Goal: Feedback & Contribution: Leave review/rating

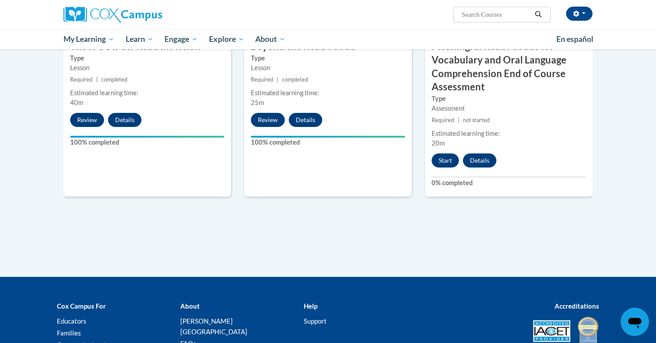
scroll to position [554, 0]
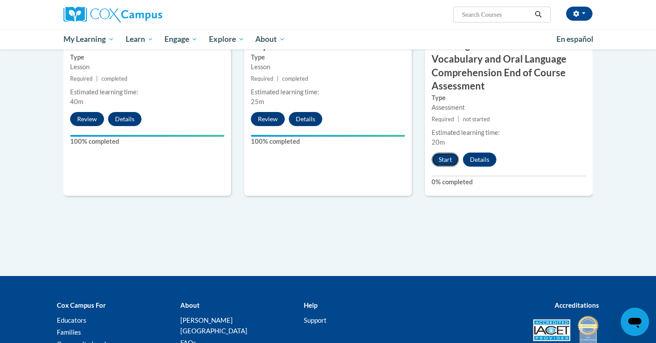
click at [444, 162] on button "Start" at bounding box center [445, 160] width 27 height 14
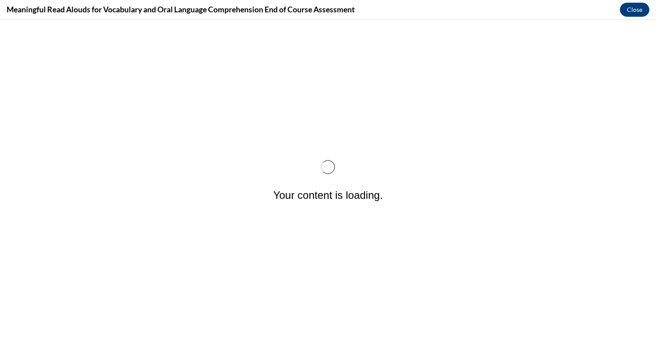
scroll to position [0, 0]
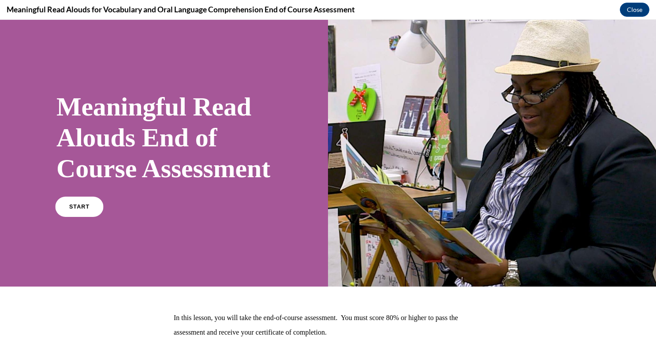
click at [86, 210] on span "START" at bounding box center [79, 207] width 20 height 7
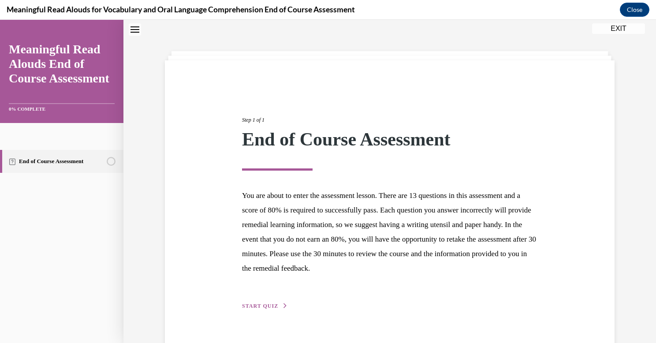
scroll to position [47, 0]
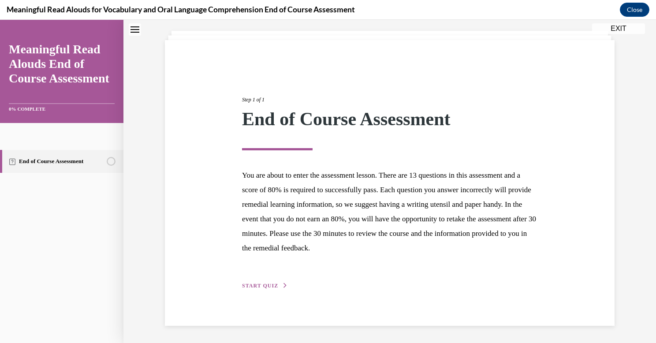
click at [257, 286] on span "START QUIZ" at bounding box center [260, 286] width 36 height 6
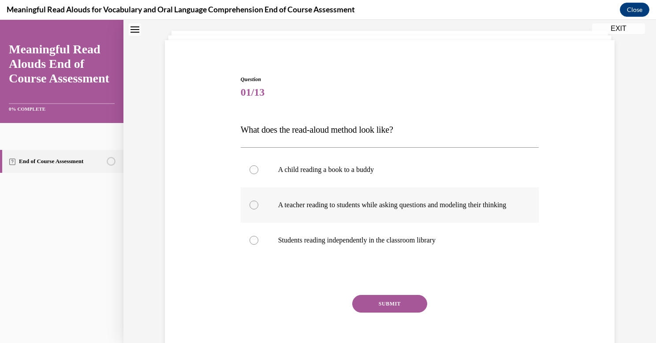
click at [253, 209] on div at bounding box center [254, 205] width 9 height 9
click at [253, 209] on input "A teacher reading to students while asking questions and modeling their thinking" at bounding box center [254, 205] width 9 height 9
radio input "true"
click at [371, 313] on button "SUBMIT" at bounding box center [389, 304] width 75 height 18
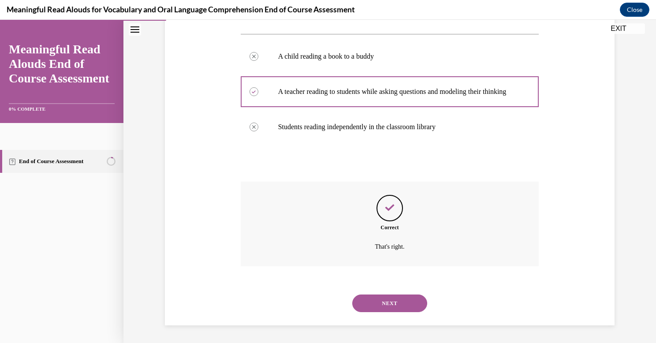
scroll to position [169, 0]
click at [371, 313] on div "NEXT" at bounding box center [390, 303] width 299 height 35
click at [383, 303] on button "NEXT" at bounding box center [389, 304] width 75 height 18
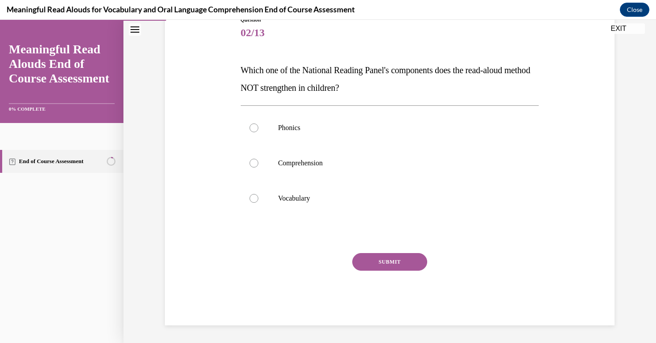
scroll to position [98, 0]
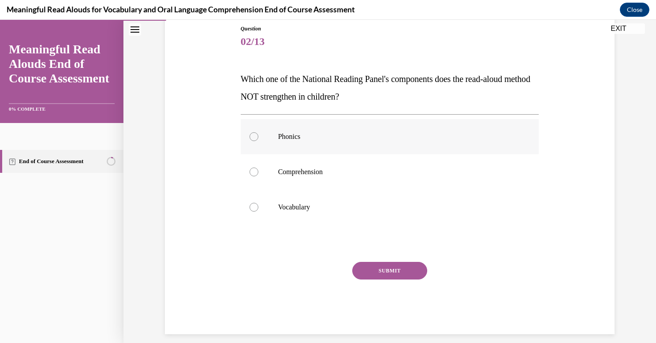
click at [254, 137] on div at bounding box center [254, 136] width 9 height 9
click at [254, 137] on input "Phonics" at bounding box center [254, 136] width 9 height 9
radio input "true"
click at [374, 268] on button "SUBMIT" at bounding box center [389, 271] width 75 height 18
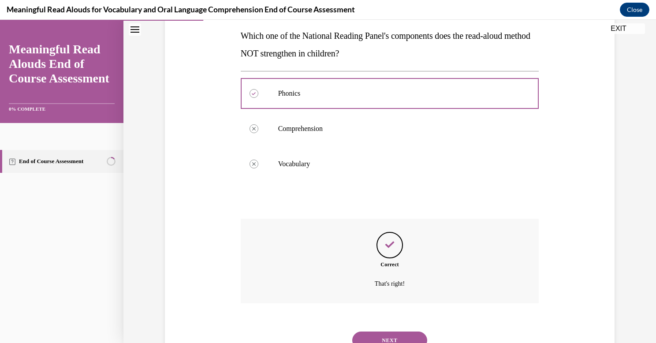
scroll to position [178, 0]
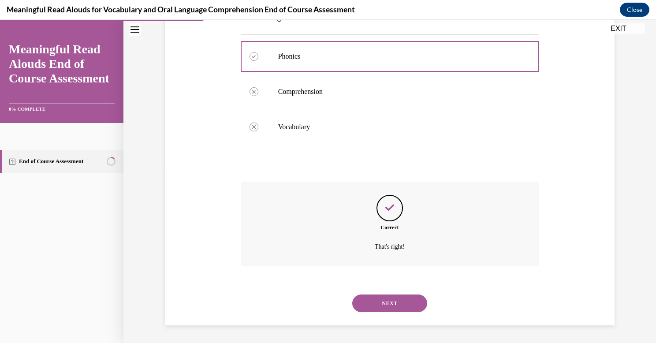
click at [383, 300] on button "NEXT" at bounding box center [389, 304] width 75 height 18
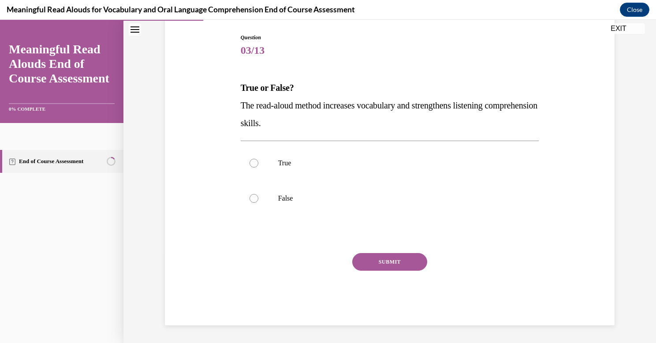
scroll to position [89, 0]
click at [256, 164] on div at bounding box center [254, 163] width 9 height 9
click at [256, 164] on input "True" at bounding box center [254, 163] width 9 height 9
radio input "true"
click at [378, 265] on button "SUBMIT" at bounding box center [389, 262] width 75 height 18
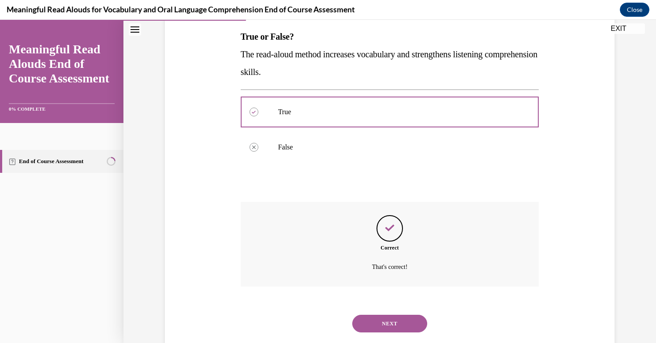
scroll to position [161, 0]
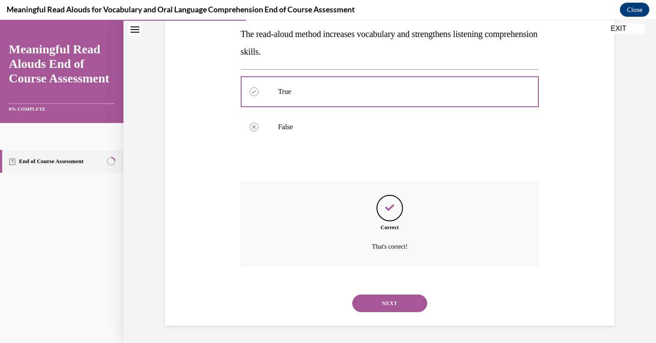
click at [383, 300] on button "NEXT" at bounding box center [389, 304] width 75 height 18
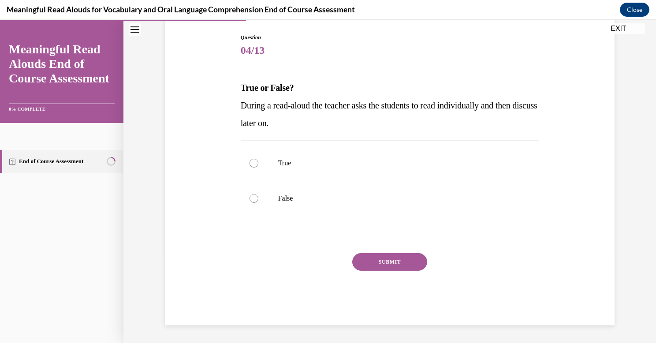
scroll to position [89, 0]
click at [253, 198] on div at bounding box center [254, 198] width 9 height 9
click at [253, 198] on input "False" at bounding box center [254, 198] width 9 height 9
radio input "true"
click at [390, 257] on button "SUBMIT" at bounding box center [389, 262] width 75 height 18
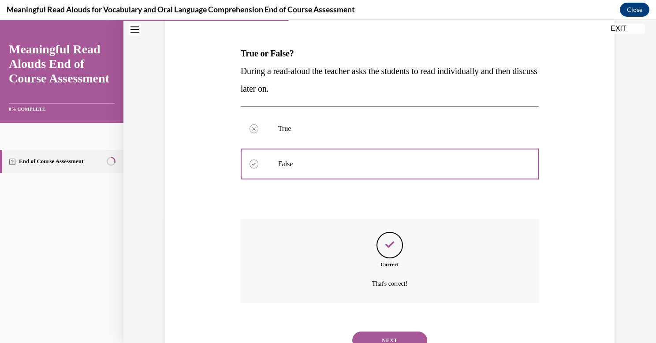
scroll to position [161, 0]
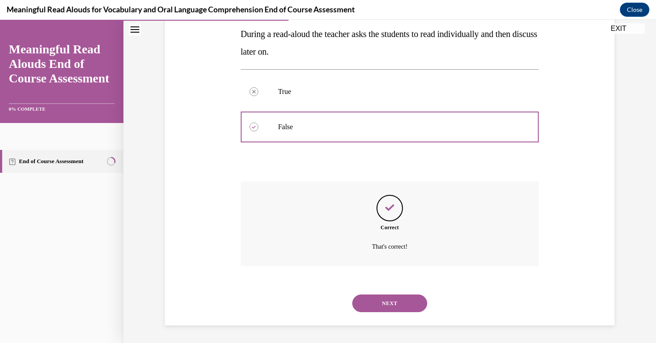
click at [387, 303] on button "NEXT" at bounding box center [389, 304] width 75 height 18
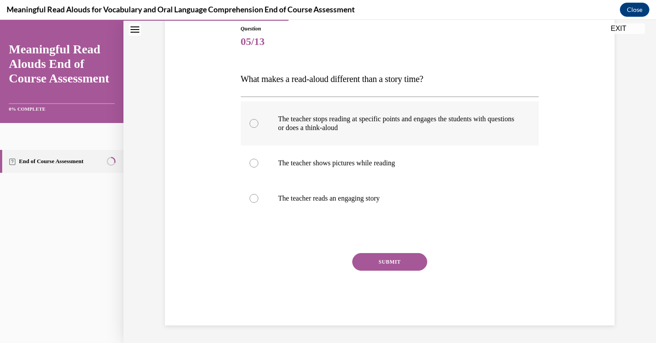
click at [254, 124] on div at bounding box center [254, 123] width 9 height 9
click at [254, 124] on input "The teacher stops reading at specific points and engages the students with ques…" at bounding box center [254, 123] width 9 height 9
radio input "true"
click at [389, 262] on button "SUBMIT" at bounding box center [389, 262] width 75 height 18
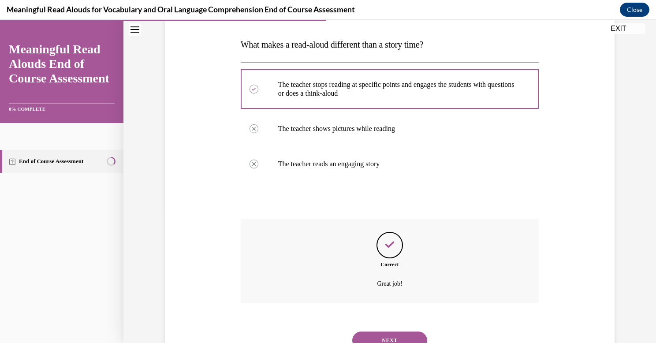
scroll to position [169, 0]
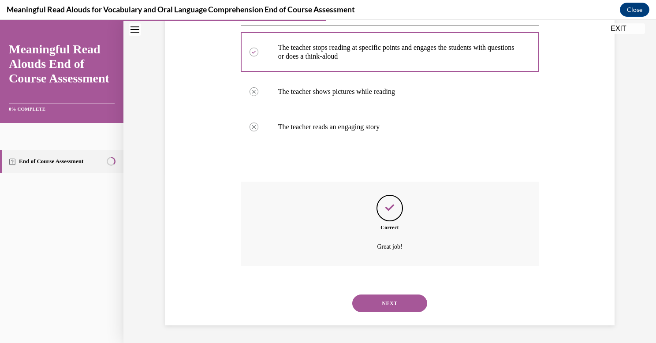
click at [389, 300] on button "NEXT" at bounding box center [389, 304] width 75 height 18
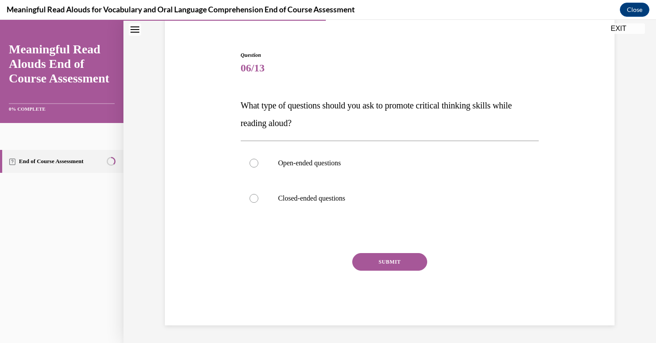
scroll to position [71, 0]
click at [255, 165] on div at bounding box center [254, 163] width 9 height 9
click at [255, 165] on input "Open-ended questions" at bounding box center [254, 163] width 9 height 9
radio input "true"
click at [372, 258] on button "SUBMIT" at bounding box center [389, 262] width 75 height 18
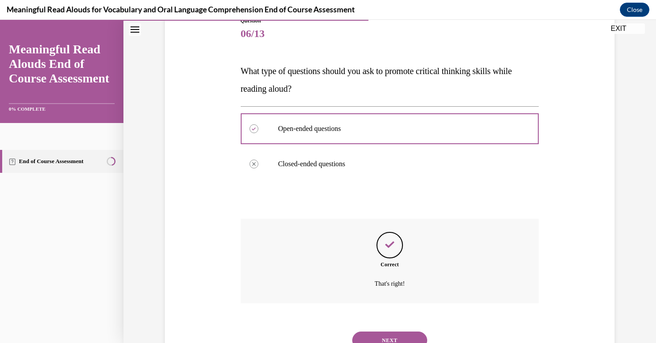
scroll to position [143, 0]
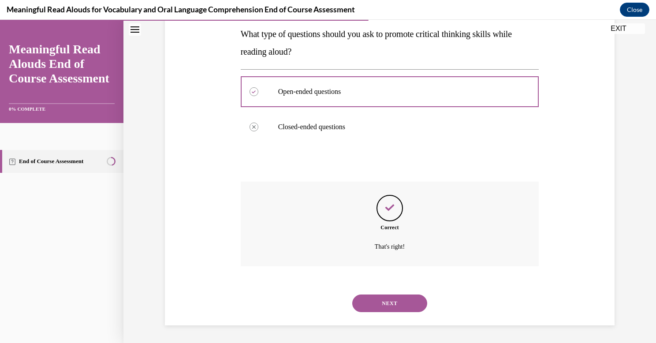
click at [386, 302] on button "NEXT" at bounding box center [389, 304] width 75 height 18
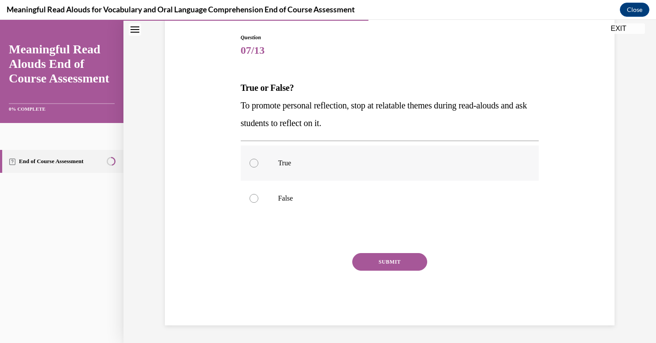
click at [254, 165] on div at bounding box center [254, 163] width 9 height 9
click at [254, 165] on input "True" at bounding box center [254, 163] width 9 height 9
radio input "true"
click at [379, 266] on button "SUBMIT" at bounding box center [389, 262] width 75 height 18
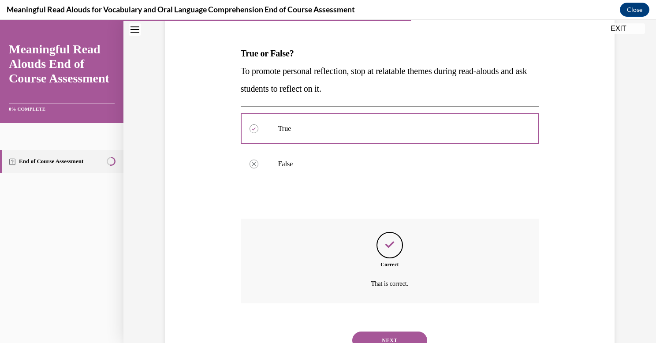
scroll to position [161, 0]
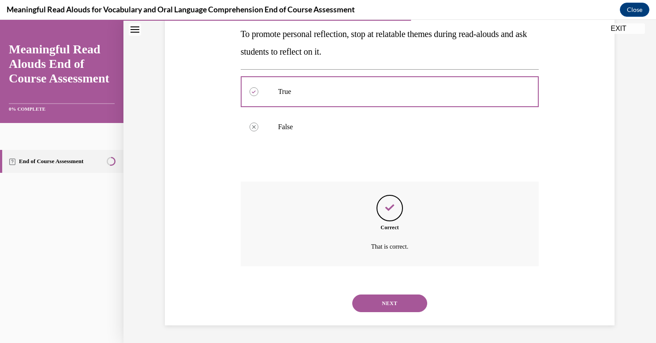
click at [383, 298] on button "NEXT" at bounding box center [389, 304] width 75 height 18
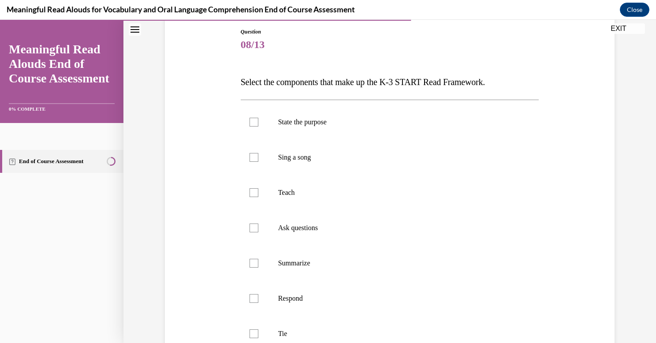
scroll to position [99, 0]
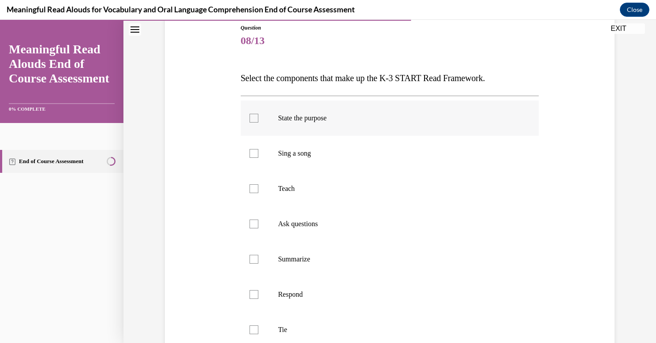
click at [254, 119] on div at bounding box center [254, 118] width 9 height 9
click at [254, 119] on input "State the purpose" at bounding box center [254, 118] width 9 height 9
checkbox input "true"
click at [254, 187] on div at bounding box center [254, 188] width 9 height 9
click at [254, 187] on input "Teach" at bounding box center [254, 188] width 9 height 9
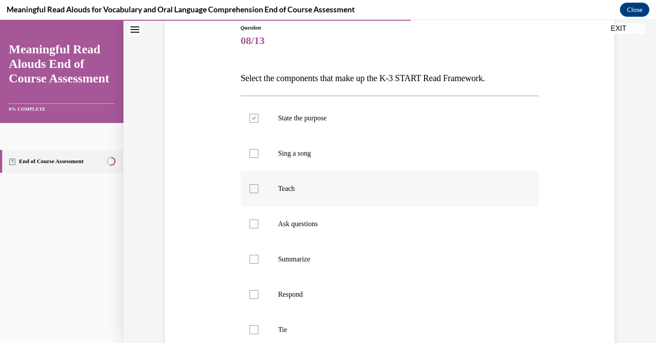
checkbox input "true"
click at [254, 224] on div at bounding box center [254, 224] width 9 height 9
click at [254, 224] on input "Ask questions" at bounding box center [254, 224] width 9 height 9
checkbox input "true"
click at [253, 295] on div at bounding box center [254, 294] width 9 height 9
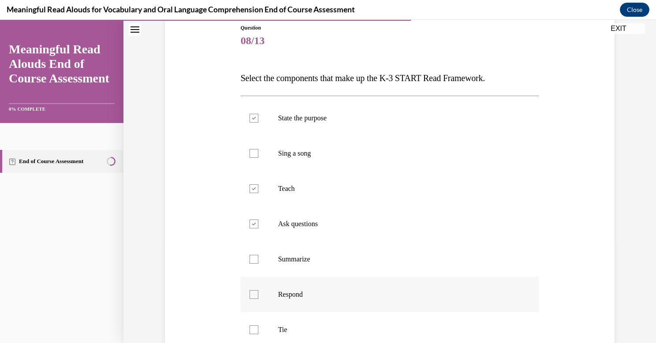
click at [253, 295] on input "Respond" at bounding box center [254, 294] width 9 height 9
checkbox input "true"
click at [254, 333] on div at bounding box center [254, 329] width 9 height 9
click at [254, 333] on input "Tie" at bounding box center [254, 329] width 9 height 9
checkbox input "true"
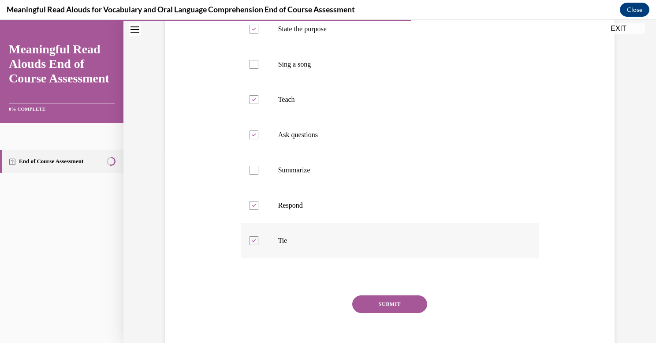
scroll to position [189, 0]
click at [375, 300] on button "SUBMIT" at bounding box center [389, 304] width 75 height 18
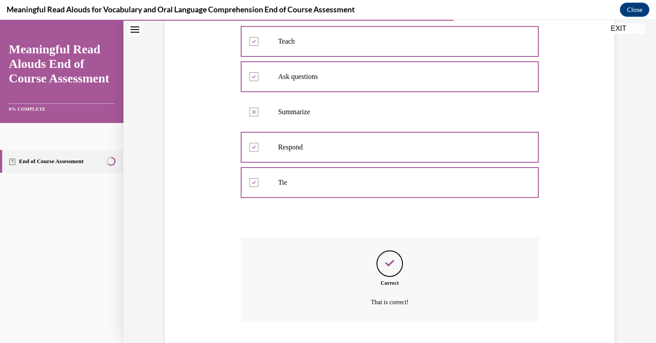
scroll to position [302, 0]
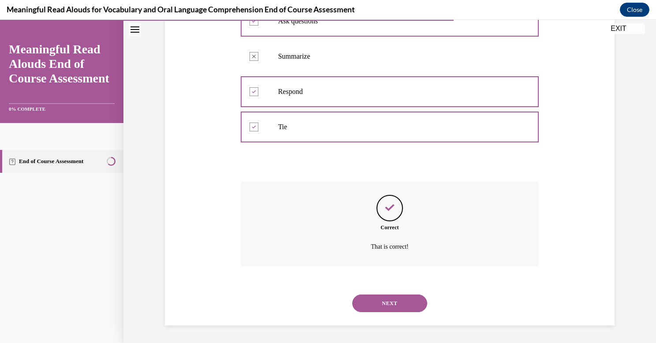
click at [375, 300] on button "NEXT" at bounding box center [389, 304] width 75 height 18
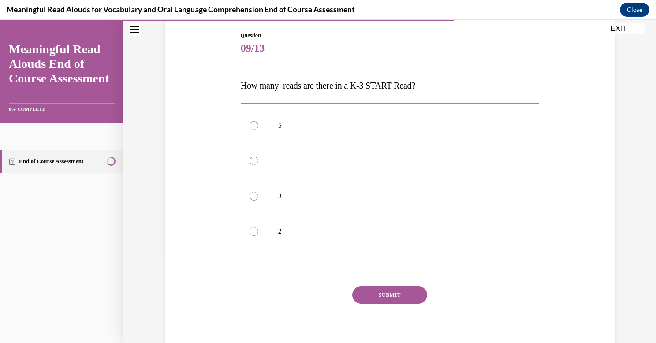
scroll to position [92, 0]
click at [253, 196] on div at bounding box center [254, 195] width 9 height 9
click at [253, 196] on input "3" at bounding box center [254, 195] width 9 height 9
radio input "true"
click at [379, 293] on button "SUBMIT" at bounding box center [389, 295] width 75 height 18
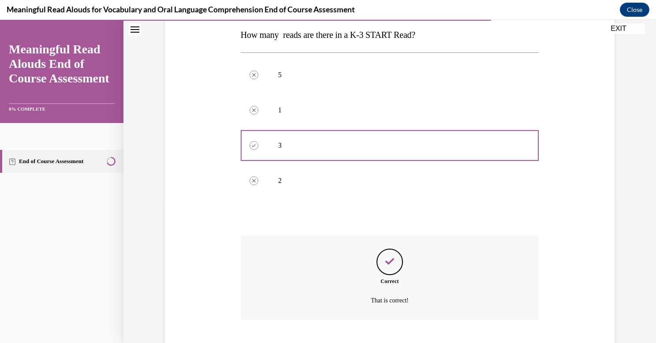
scroll to position [196, 0]
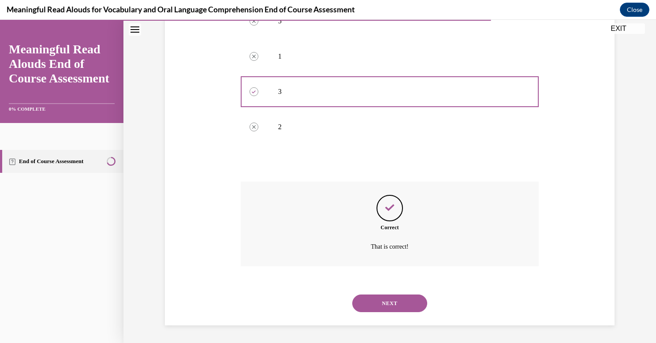
click at [383, 303] on button "NEXT" at bounding box center [389, 304] width 75 height 18
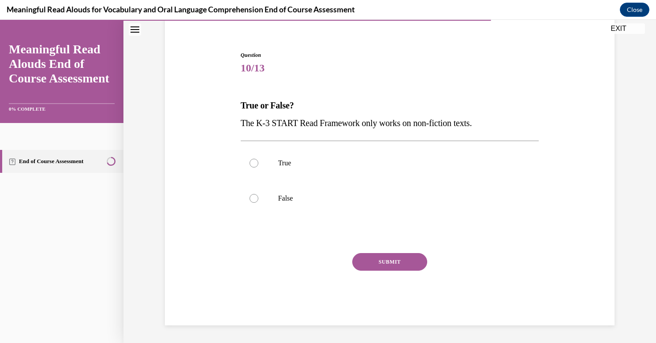
scroll to position [71, 0]
click at [252, 198] on div at bounding box center [254, 198] width 9 height 9
click at [252, 198] on input "False" at bounding box center [254, 198] width 9 height 9
radio input "true"
click at [382, 265] on button "SUBMIT" at bounding box center [389, 262] width 75 height 18
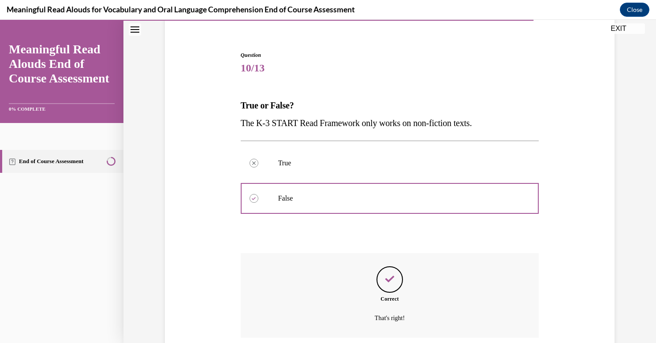
scroll to position [143, 0]
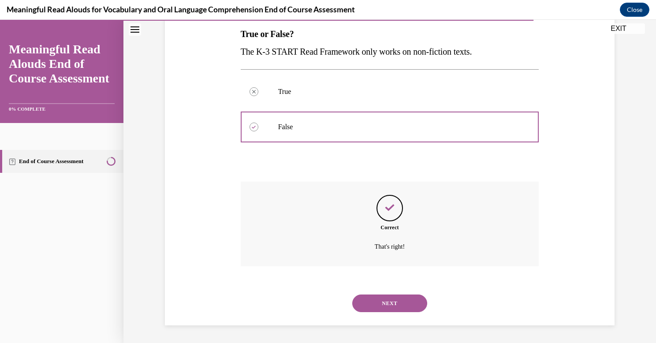
click at [385, 299] on button "NEXT" at bounding box center [389, 304] width 75 height 18
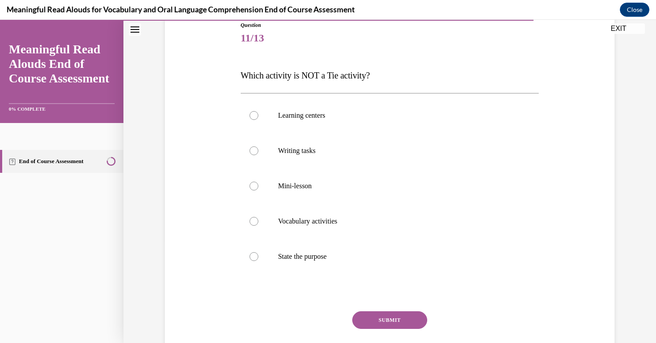
scroll to position [102, 0]
click at [253, 187] on div at bounding box center [254, 185] width 9 height 9
click at [253, 187] on input "Mini-lesson" at bounding box center [254, 185] width 9 height 9
radio input "true"
click at [253, 254] on div at bounding box center [254, 256] width 9 height 9
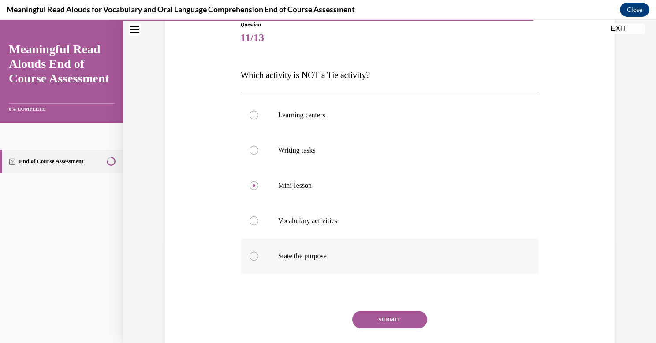
click at [253, 254] on input "State the purpose" at bounding box center [254, 256] width 9 height 9
radio input "true"
click at [383, 321] on button "SUBMIT" at bounding box center [389, 320] width 75 height 18
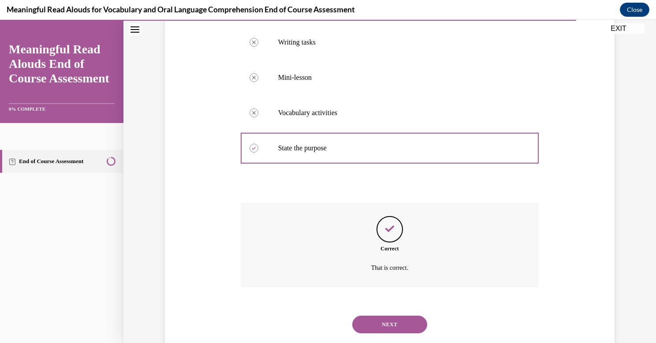
scroll to position [231, 0]
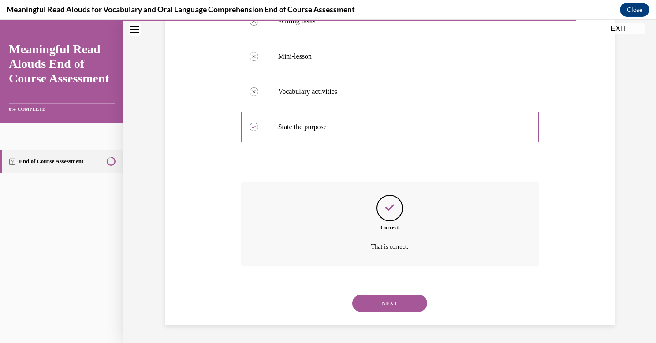
click at [385, 304] on button "NEXT" at bounding box center [389, 304] width 75 height 18
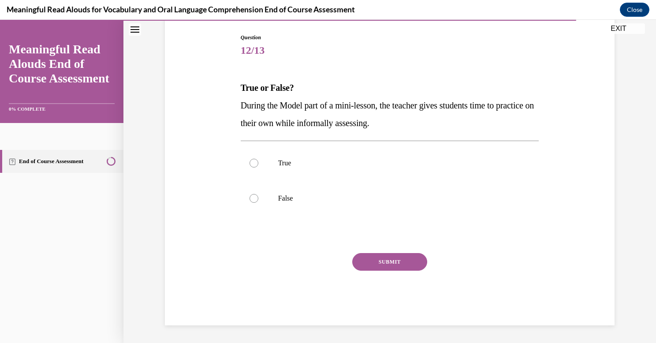
scroll to position [89, 0]
click at [252, 199] on div at bounding box center [254, 198] width 9 height 9
click at [252, 199] on input "False" at bounding box center [254, 198] width 9 height 9
radio input "true"
click at [392, 261] on button "SUBMIT" at bounding box center [389, 262] width 75 height 18
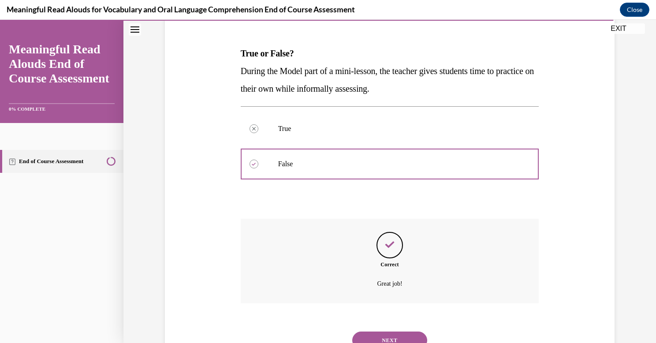
scroll to position [161, 0]
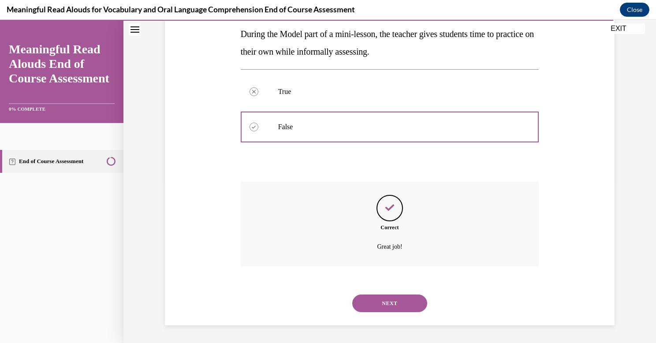
click at [390, 305] on button "NEXT" at bounding box center [389, 304] width 75 height 18
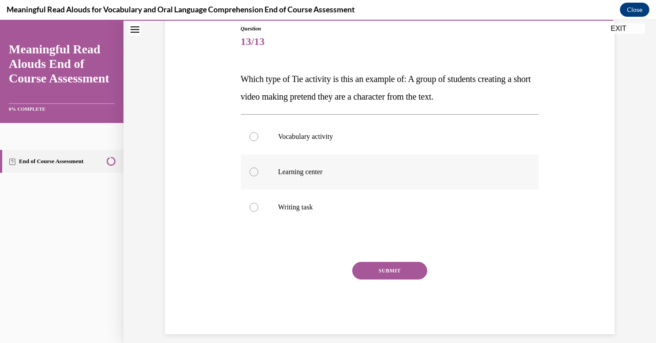
click at [254, 173] on div at bounding box center [254, 172] width 9 height 9
click at [254, 173] on input "Learning center" at bounding box center [254, 172] width 9 height 9
radio input "true"
click at [384, 271] on button "SUBMIT" at bounding box center [389, 271] width 75 height 18
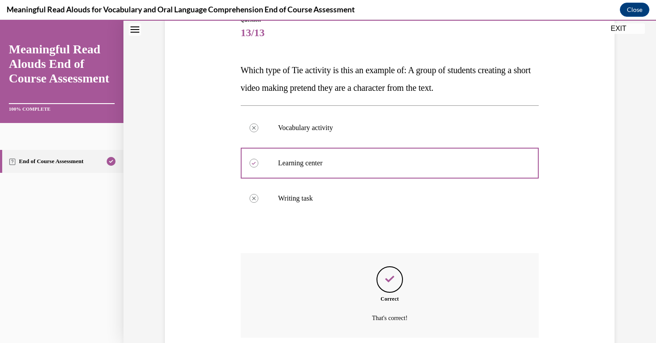
scroll to position [178, 0]
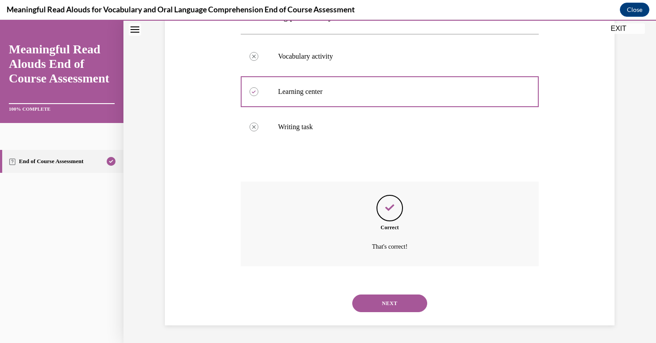
click at [389, 304] on button "NEXT" at bounding box center [389, 304] width 75 height 18
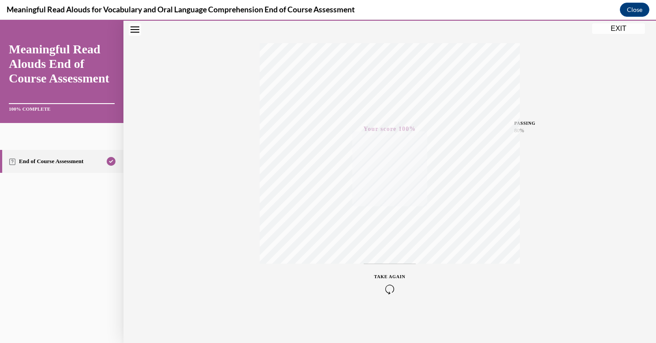
scroll to position [0, 0]
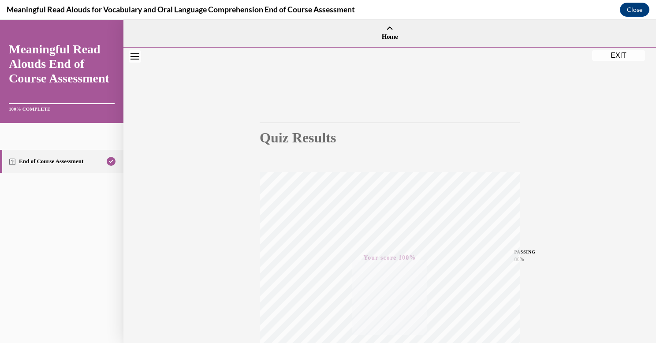
click at [616, 54] on button "EXIT" at bounding box center [618, 55] width 53 height 11
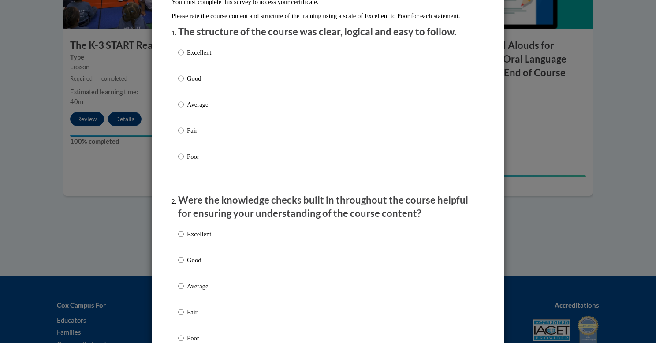
scroll to position [107, 0]
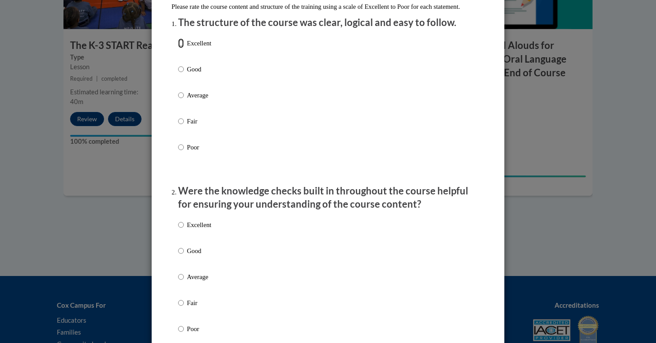
click at [181, 48] on input "Excellent" at bounding box center [181, 43] width 6 height 10
radio input "true"
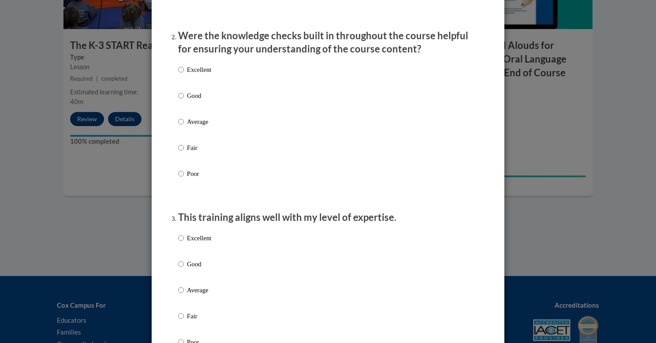
scroll to position [270, 0]
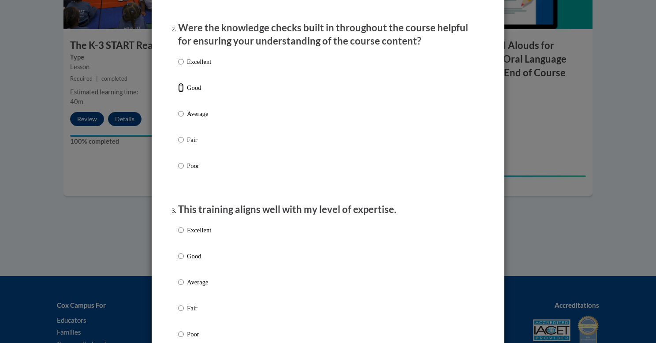
click at [180, 93] on input "Good" at bounding box center [181, 88] width 6 height 10
radio input "true"
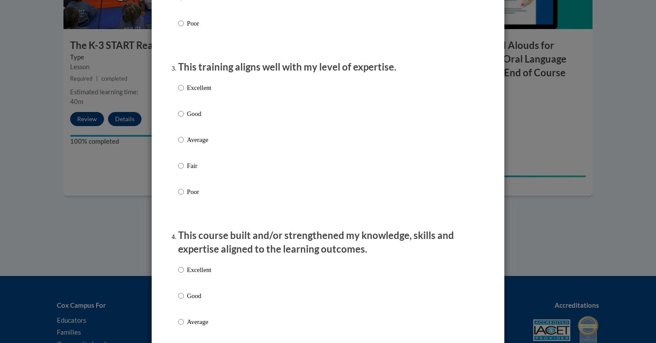
scroll to position [424, 0]
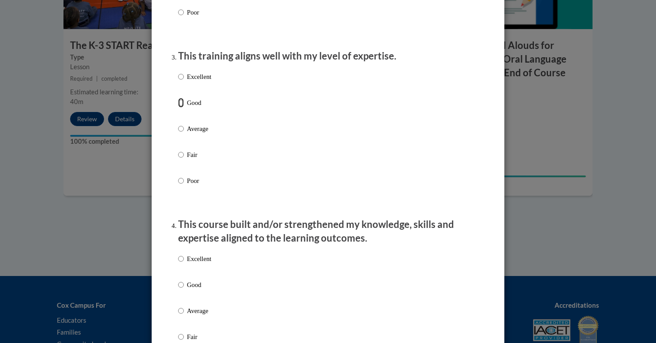
click at [180, 108] on input "Good" at bounding box center [181, 103] width 6 height 10
radio input "true"
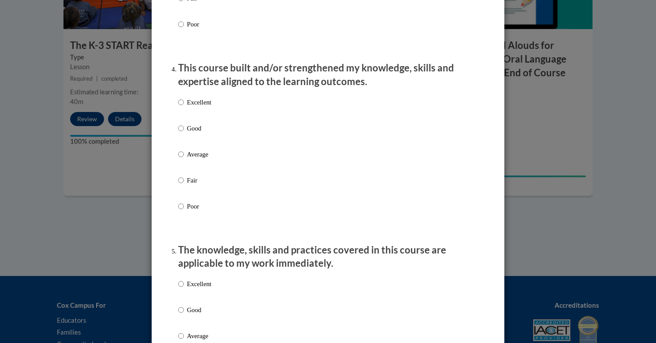
scroll to position [581, 0]
click at [180, 133] on input "Good" at bounding box center [181, 128] width 6 height 10
radio input "true"
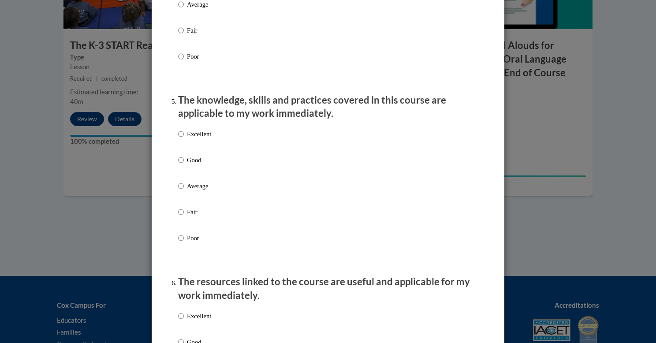
scroll to position [737, 0]
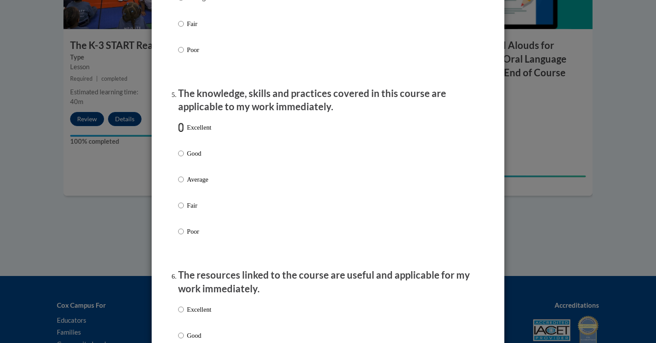
click at [180, 132] on input "Excellent" at bounding box center [181, 128] width 6 height 10
radio input "true"
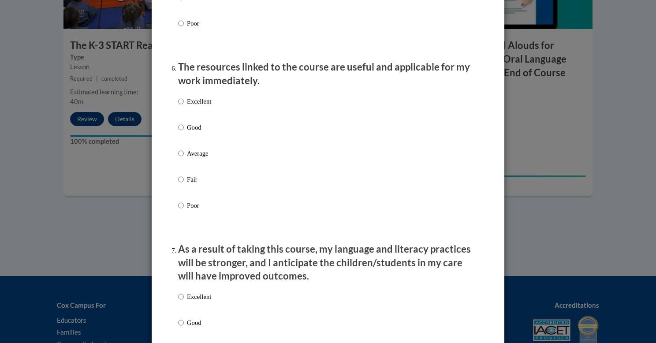
scroll to position [946, 0]
click at [180, 132] on input "Good" at bounding box center [181, 127] width 6 height 10
radio input "true"
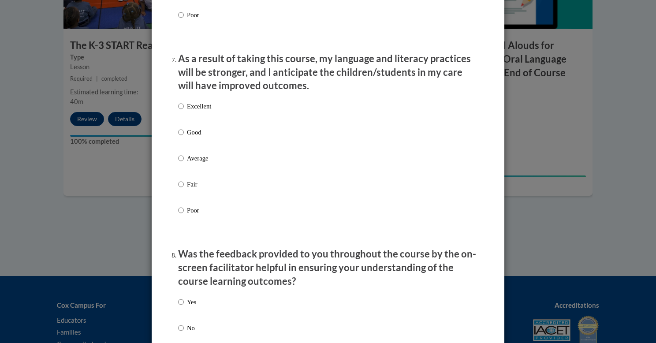
scroll to position [1136, 0]
click at [180, 111] on input "Excellent" at bounding box center [181, 106] width 6 height 10
radio input "true"
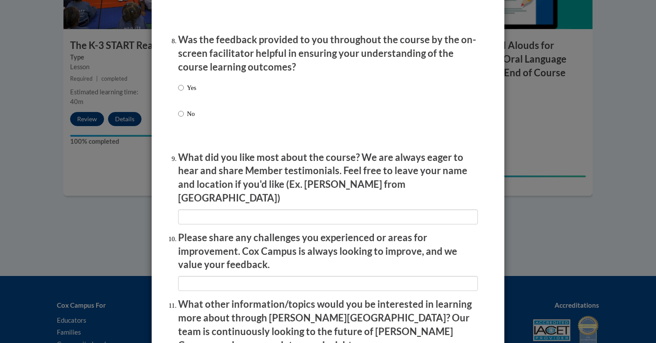
scroll to position [1360, 0]
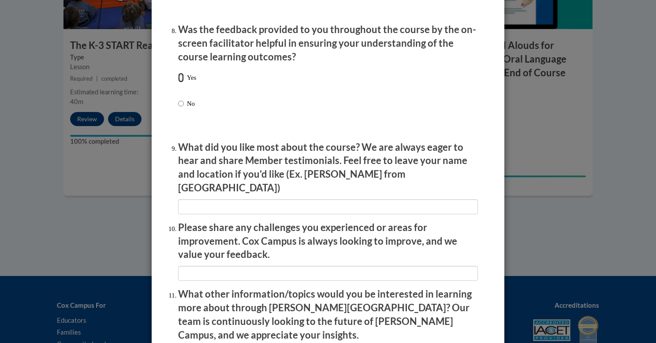
click at [180, 82] on input "Yes" at bounding box center [181, 78] width 6 height 10
radio input "true"
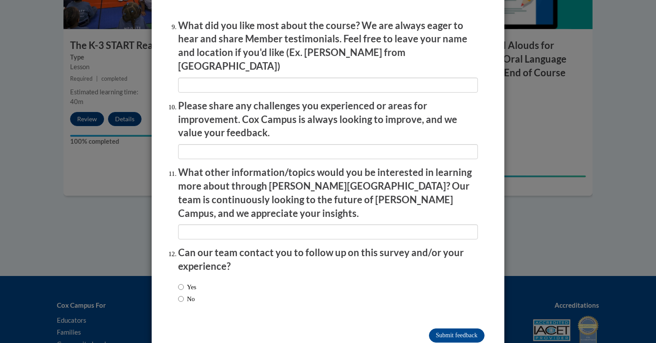
scroll to position [1484, 0]
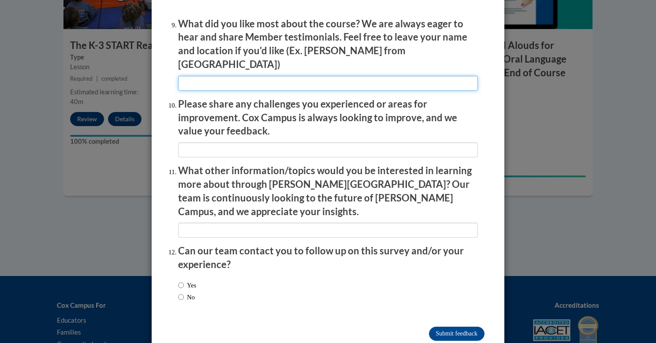
click at [192, 81] on input "textbox" at bounding box center [328, 83] width 300 height 15
type input "U"
type input "I like the classroom examples that model what it should look like in the classr…"
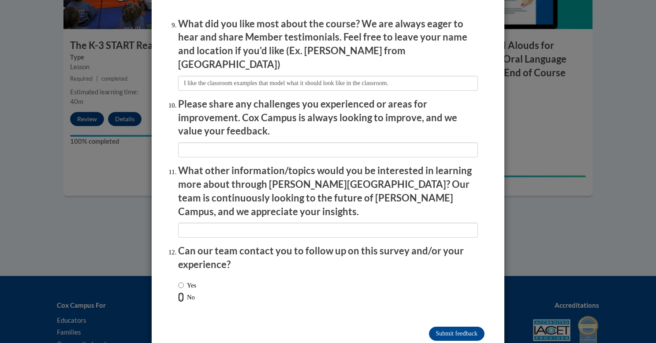
click at [181, 292] on input "No" at bounding box center [181, 297] width 6 height 10
radio input "true"
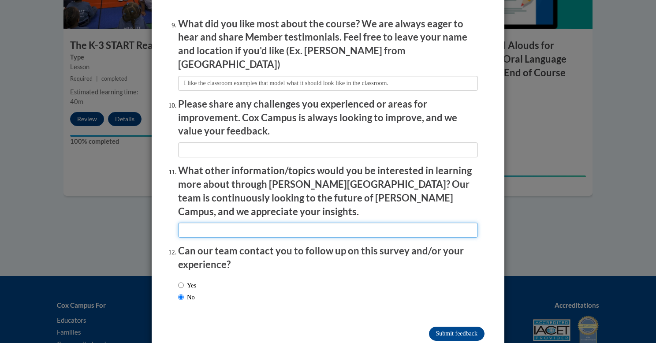
click at [293, 223] on input "textbox" at bounding box center [328, 230] width 300 height 15
type input "It might be helpful to have specific examples of titles that would be good read…"
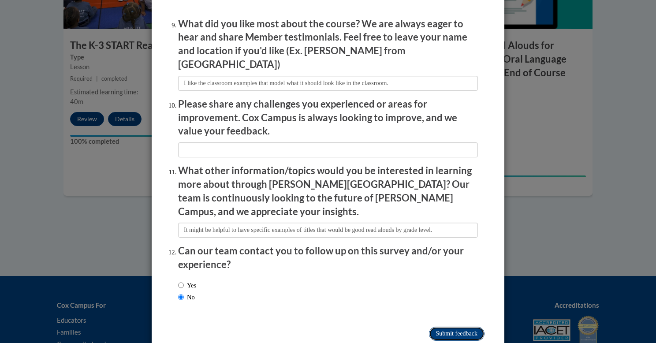
click at [440, 327] on input "Submit feedback" at bounding box center [457, 334] width 56 height 14
